Goal: Find specific page/section: Find specific page/section

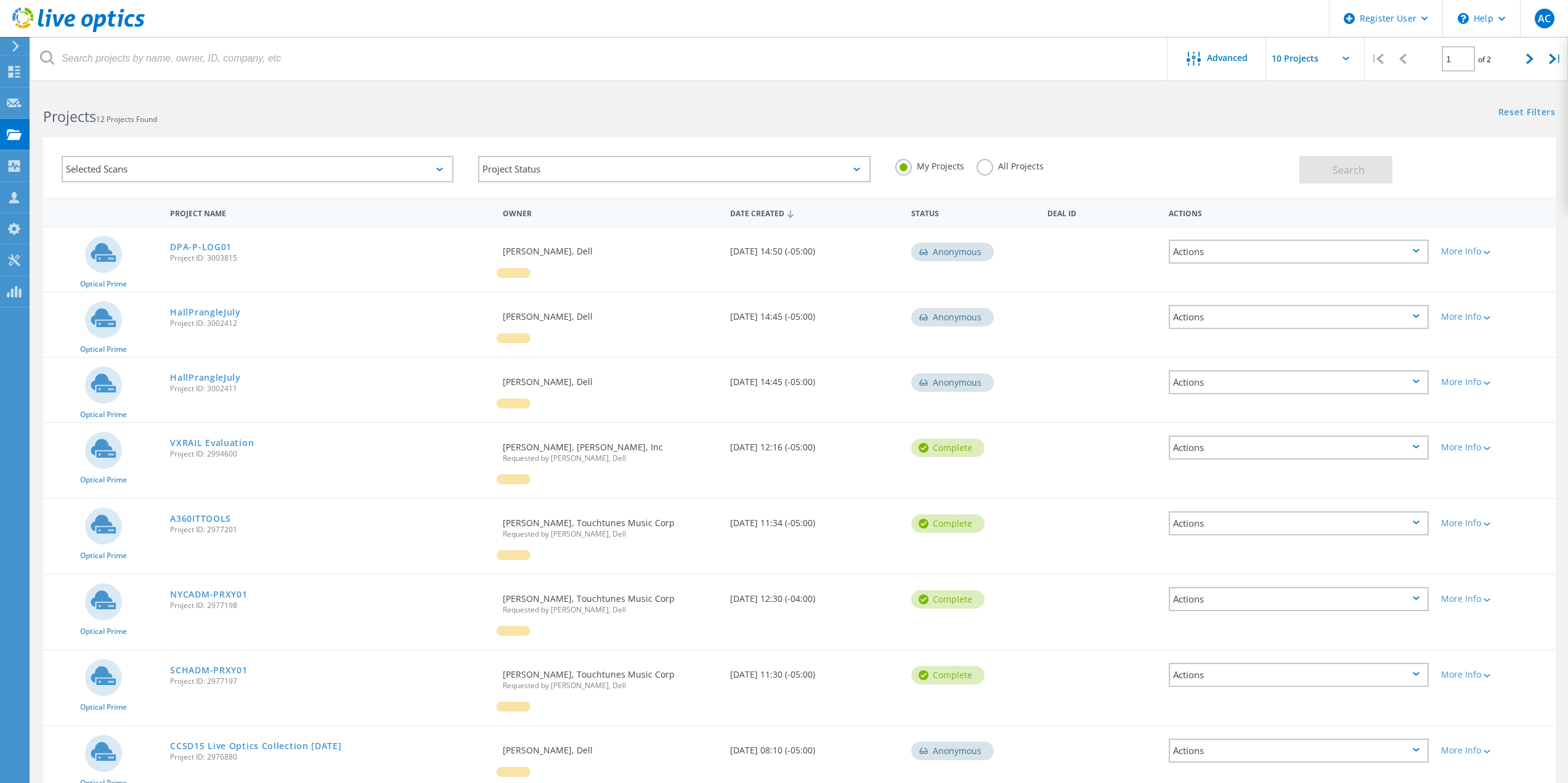
click at [1025, 161] on label "All Projects" at bounding box center [1010, 164] width 67 height 12
click at [0, 0] on input "All Projects" at bounding box center [0, 0] width 0 height 0
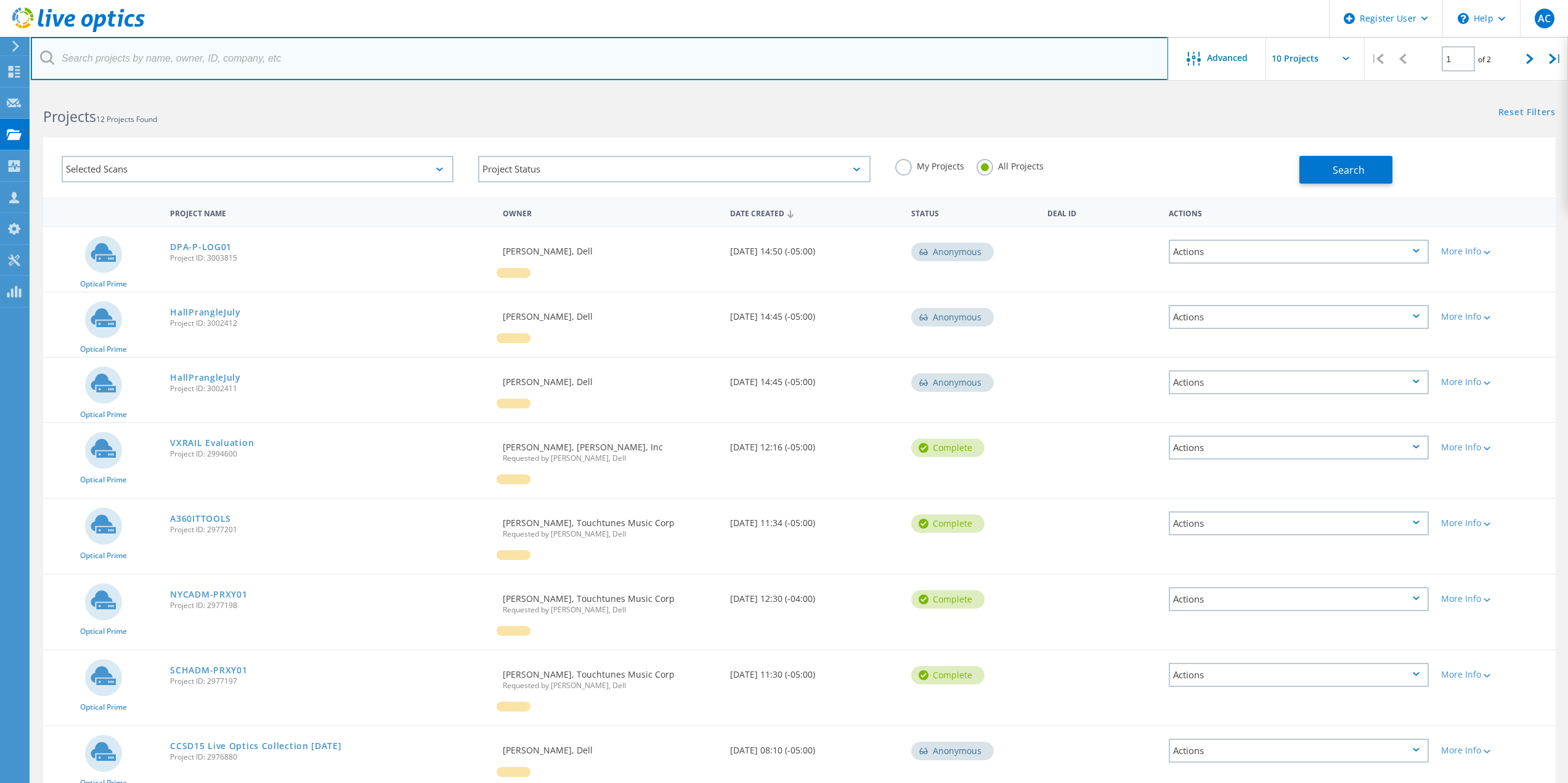
click at [901, 64] on input "text" at bounding box center [599, 58] width 1137 height 43
type input "armon"
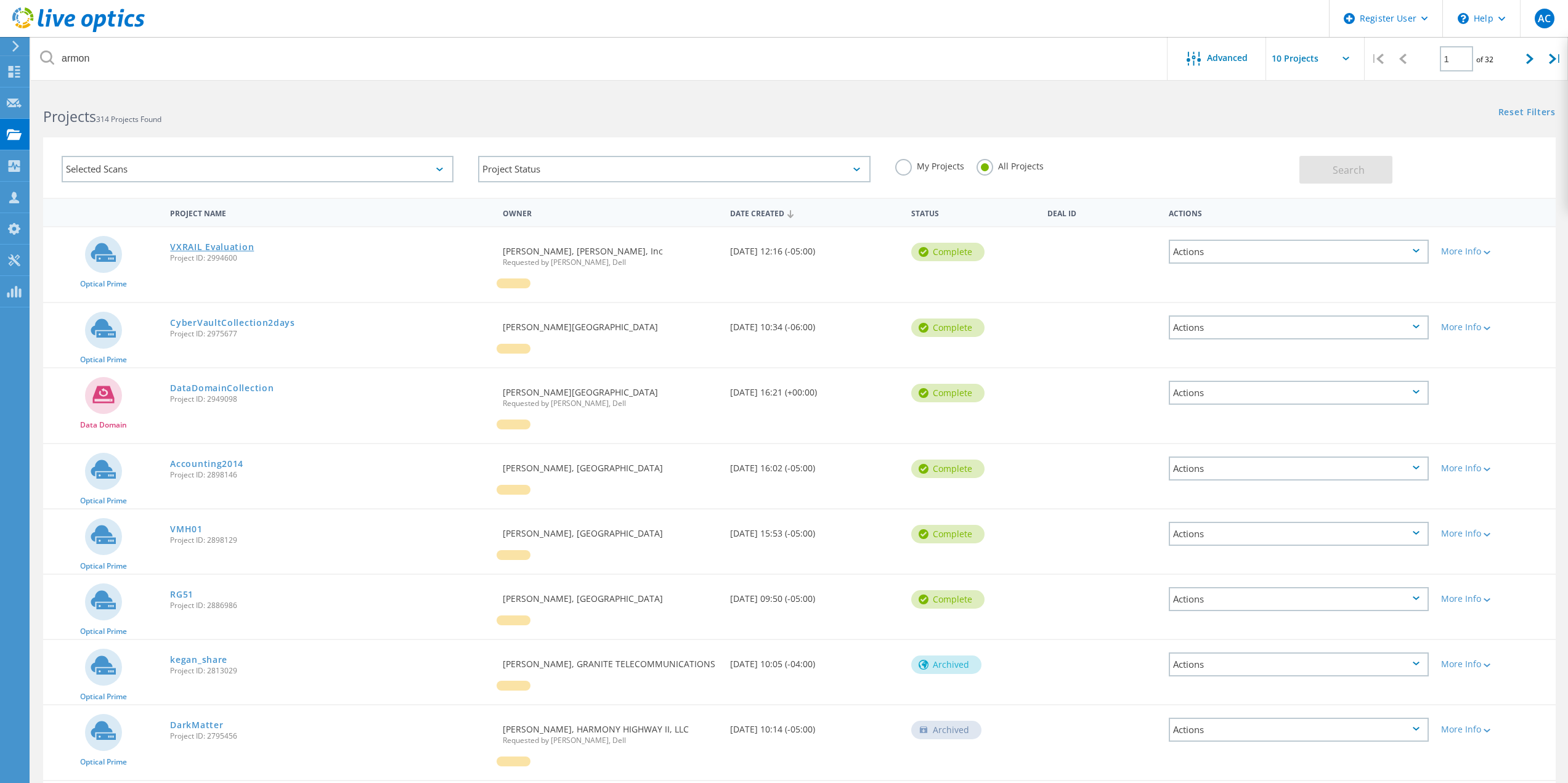
click at [227, 244] on link "VXRAIL Evaluation" at bounding box center [211, 247] width 84 height 9
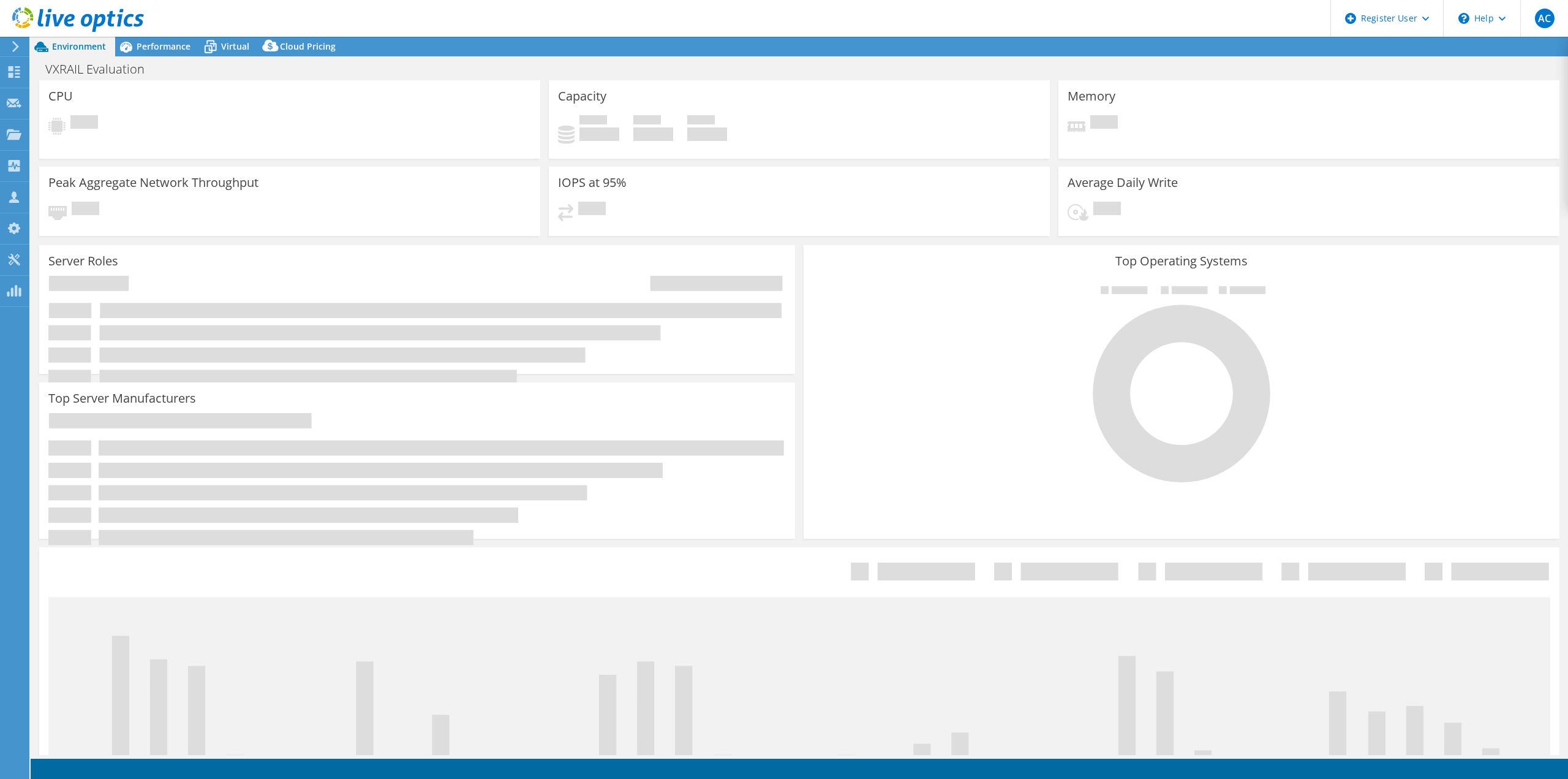
select select "USWest"
